Goal: Information Seeking & Learning: Find specific fact

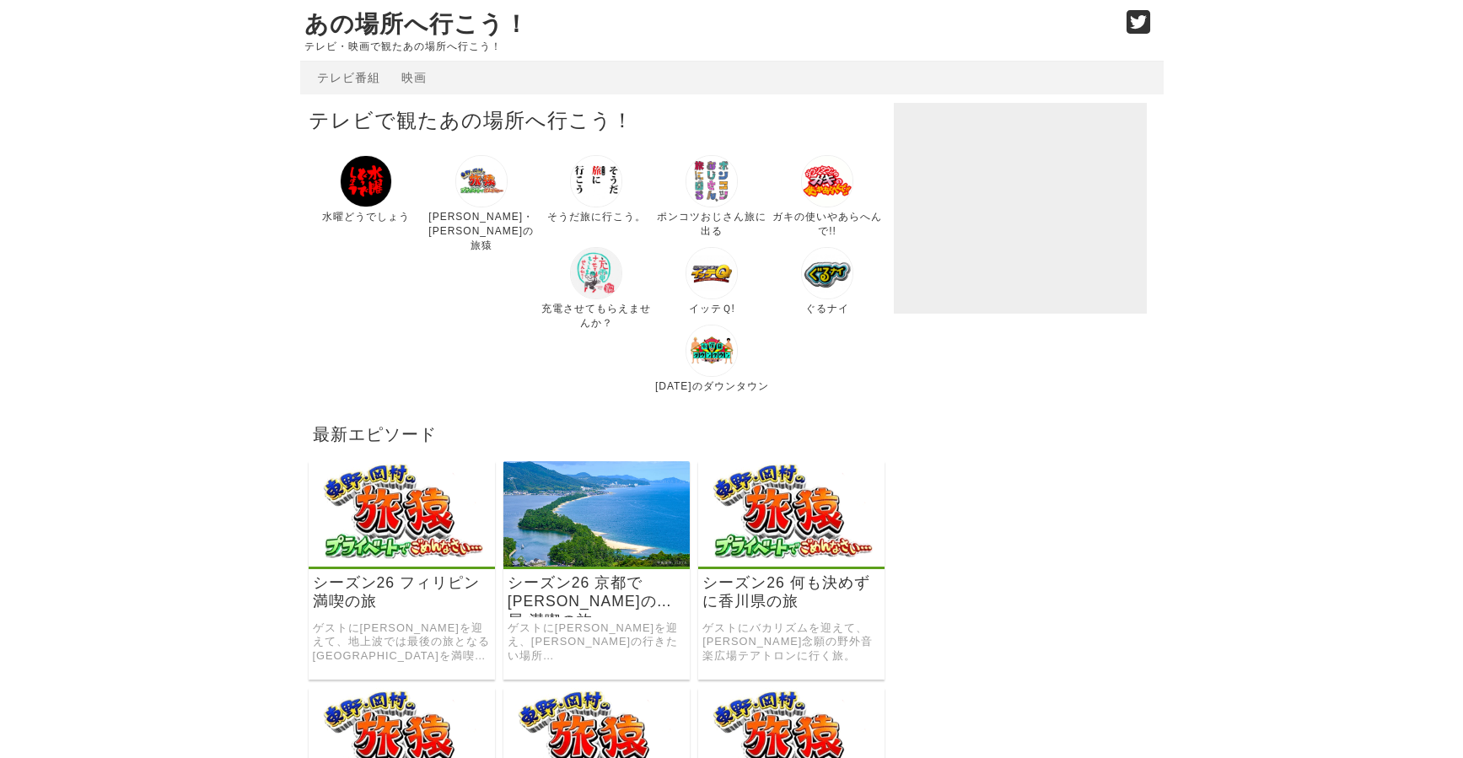
click at [489, 185] on img at bounding box center [481, 181] width 52 height 52
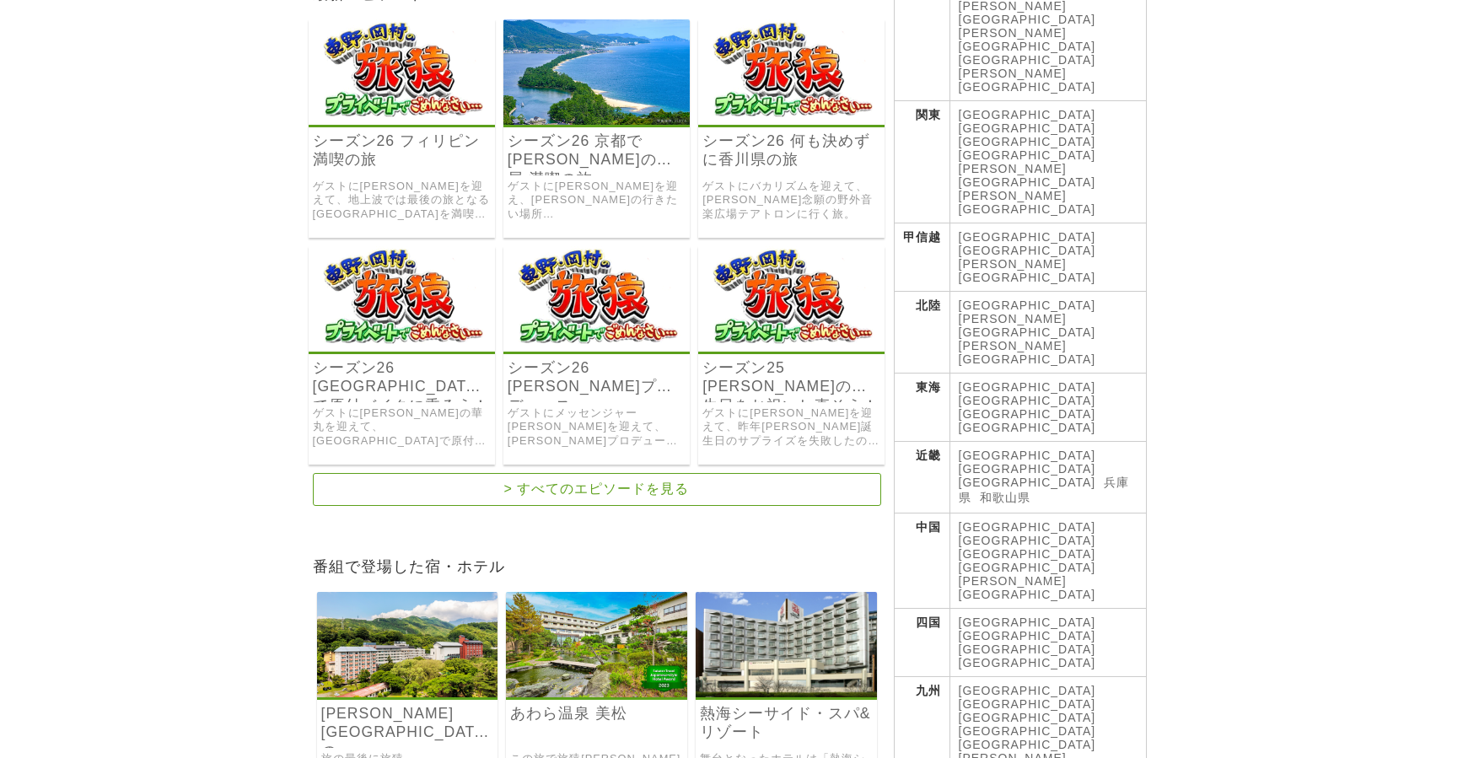
scroll to position [422, 0]
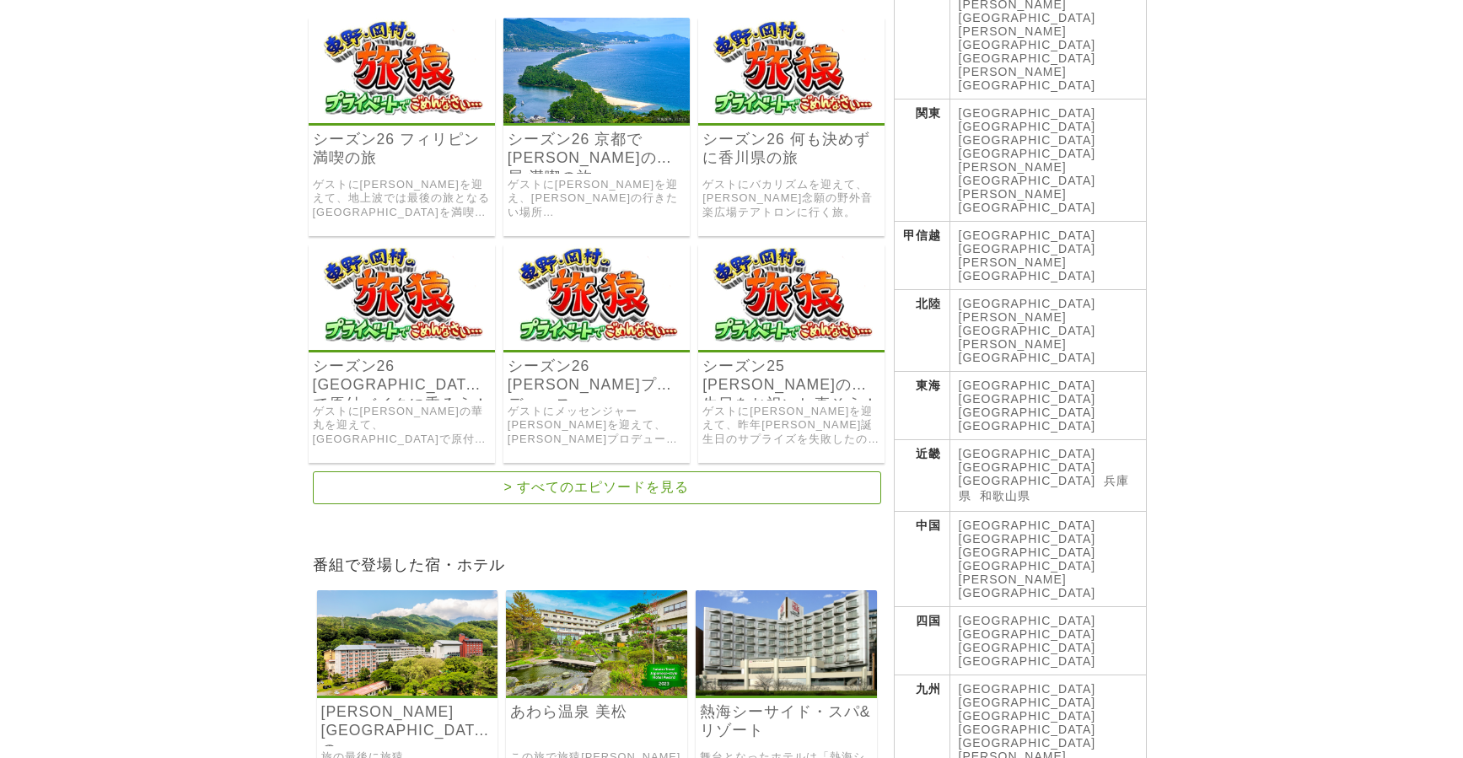
click at [777, 107] on img at bounding box center [791, 70] width 186 height 105
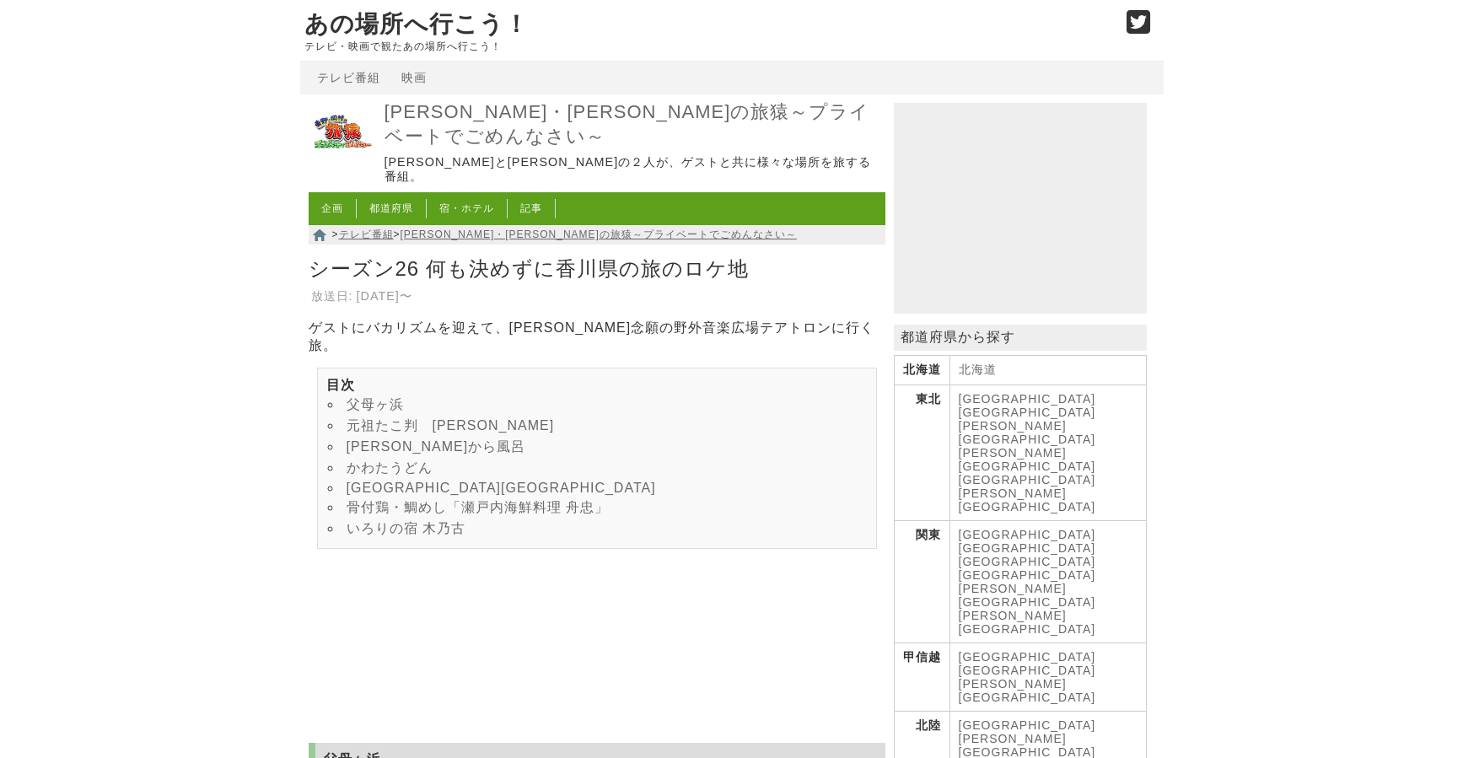
click at [413, 418] on link "元祖たこ判　[PERSON_NAME]" at bounding box center [451, 425] width 208 height 14
